Goal: Task Accomplishment & Management: Manage account settings

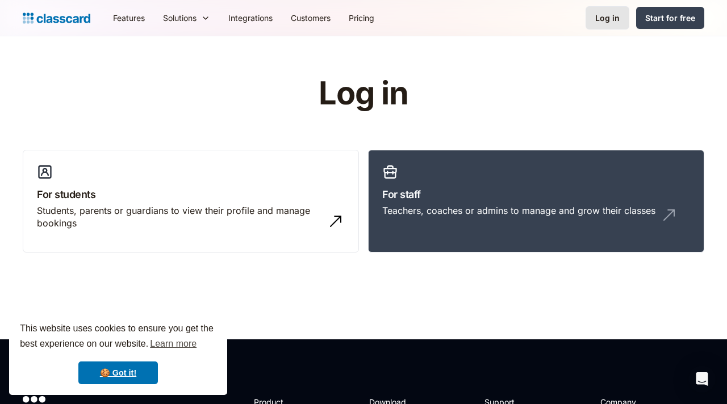
click at [619, 16] on div "Log in" at bounding box center [607, 18] width 24 height 12
click at [612, 19] on div "Log in" at bounding box center [607, 18] width 24 height 12
click at [602, 26] on link "Log in" at bounding box center [607, 17] width 44 height 23
click at [125, 368] on link "🍪 Got it!" at bounding box center [117, 373] width 79 height 23
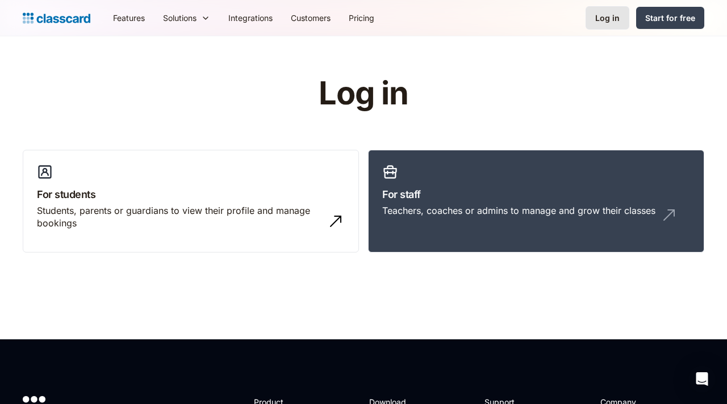
click at [612, 14] on div "Log in" at bounding box center [607, 18] width 24 height 12
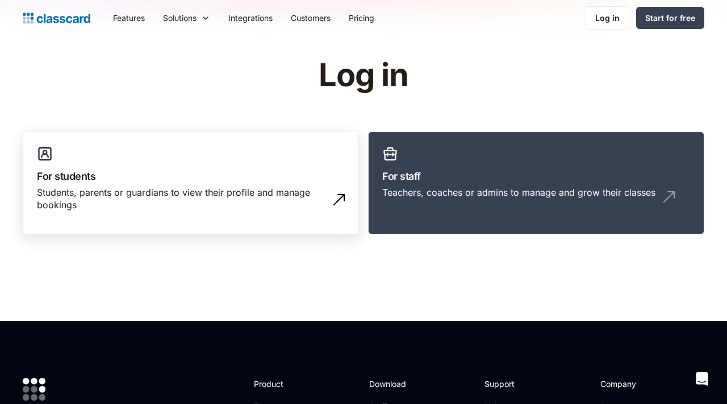
scroll to position [16, 0]
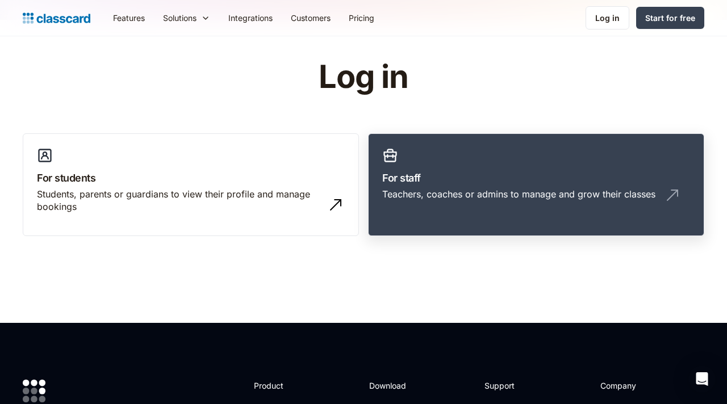
click at [468, 167] on link "For staff Teachers, coaches or admins to manage and grow their classes" at bounding box center [536, 184] width 336 height 103
